Goal: Navigation & Orientation: Find specific page/section

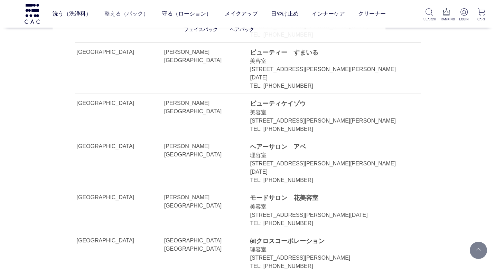
scroll to position [1174, 0]
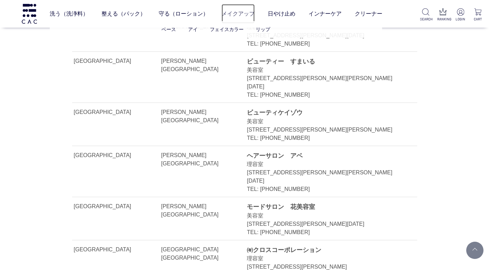
click at [246, 13] on link "メイクアップ" at bounding box center [238, 13] width 33 height 19
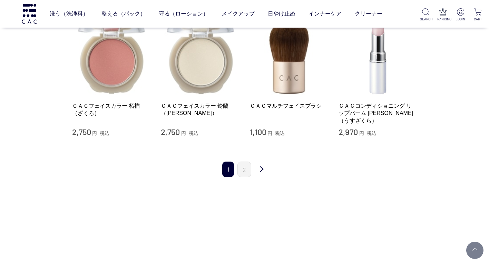
scroll to position [829, 0]
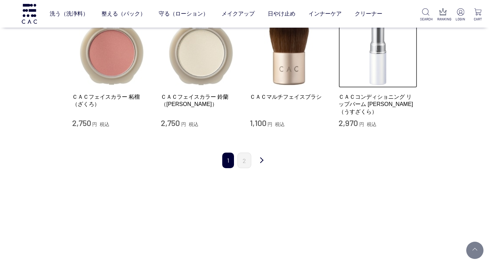
click at [381, 53] on img at bounding box center [378, 48] width 79 height 79
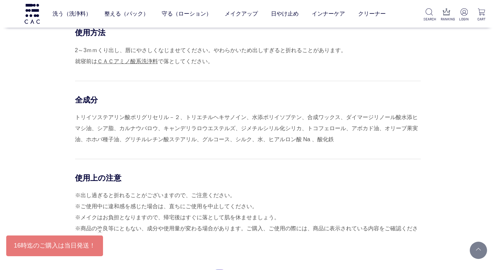
scroll to position [414, 0]
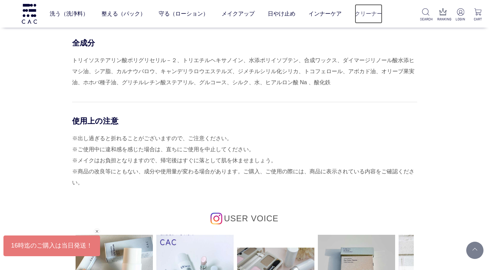
click at [368, 13] on link "クリーナー" at bounding box center [369, 13] width 28 height 19
